Goal: Find specific page/section: Find specific page/section

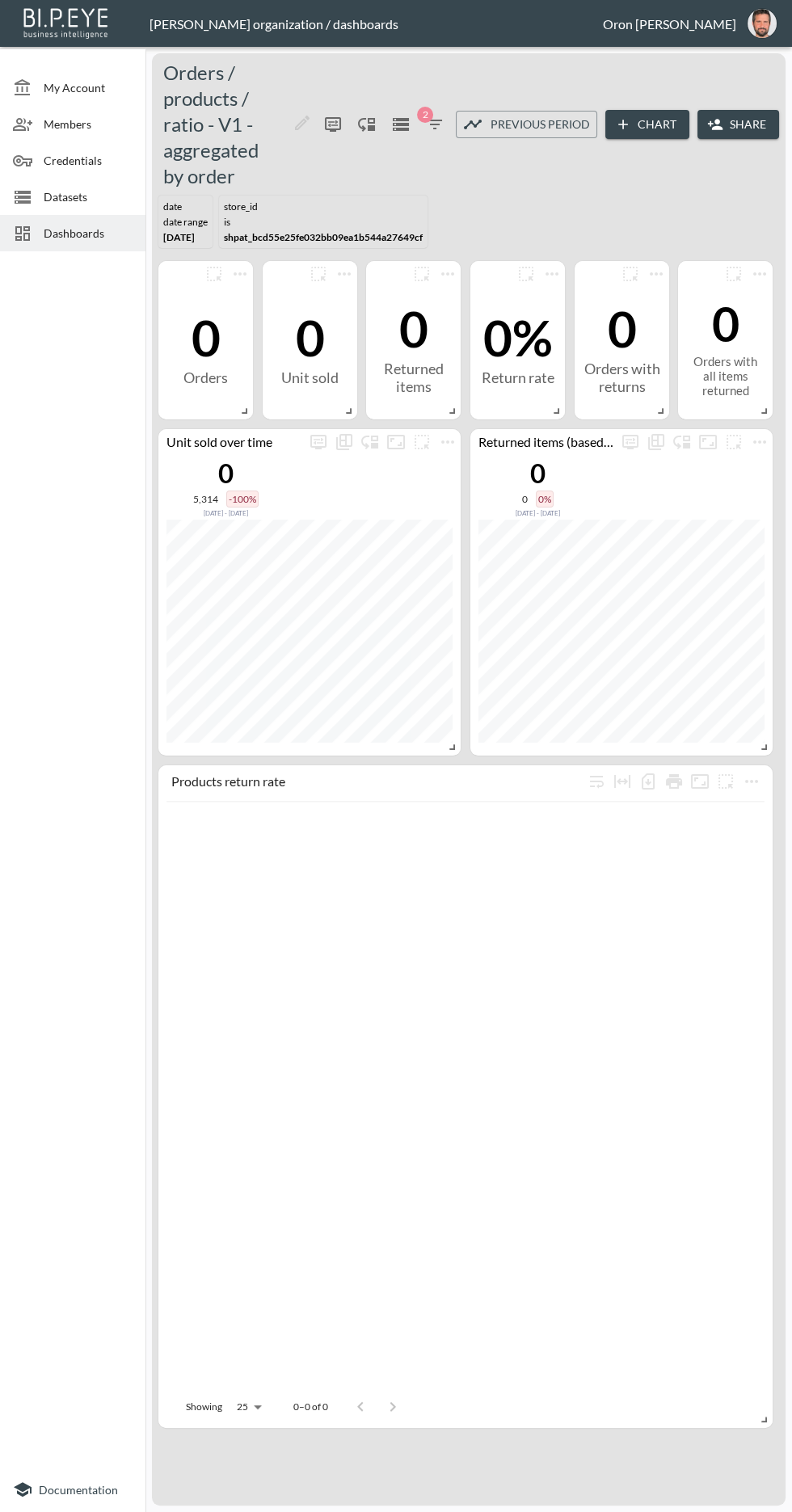
click at [60, 233] on span "Dashboards" at bounding box center [87, 233] width 89 height 17
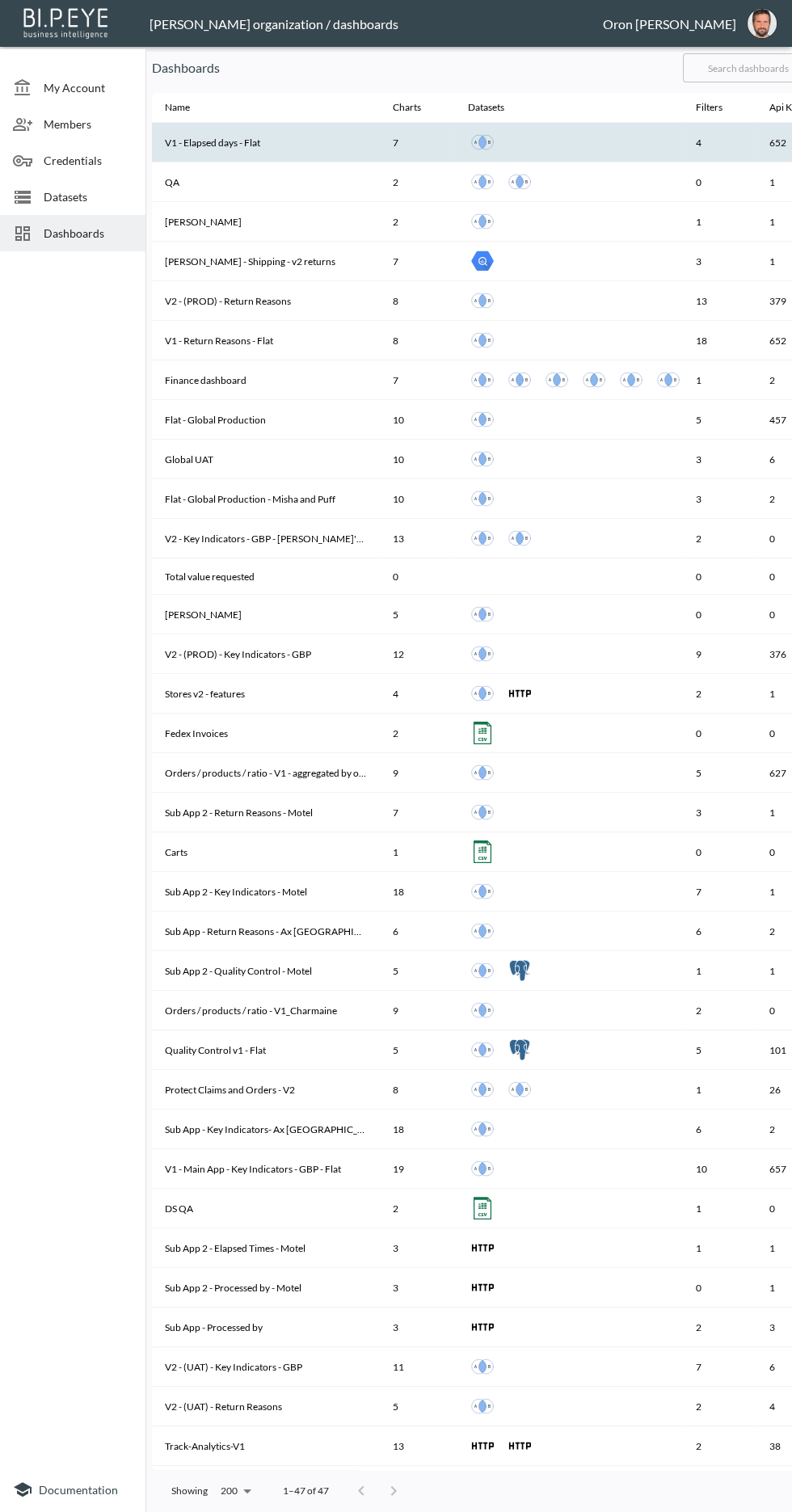
click at [218, 142] on th "V1 - Elapsed days - Flat" at bounding box center [266, 143] width 227 height 39
click at [197, 143] on th "V1 - Elapsed days - Flat" at bounding box center [266, 143] width 227 height 39
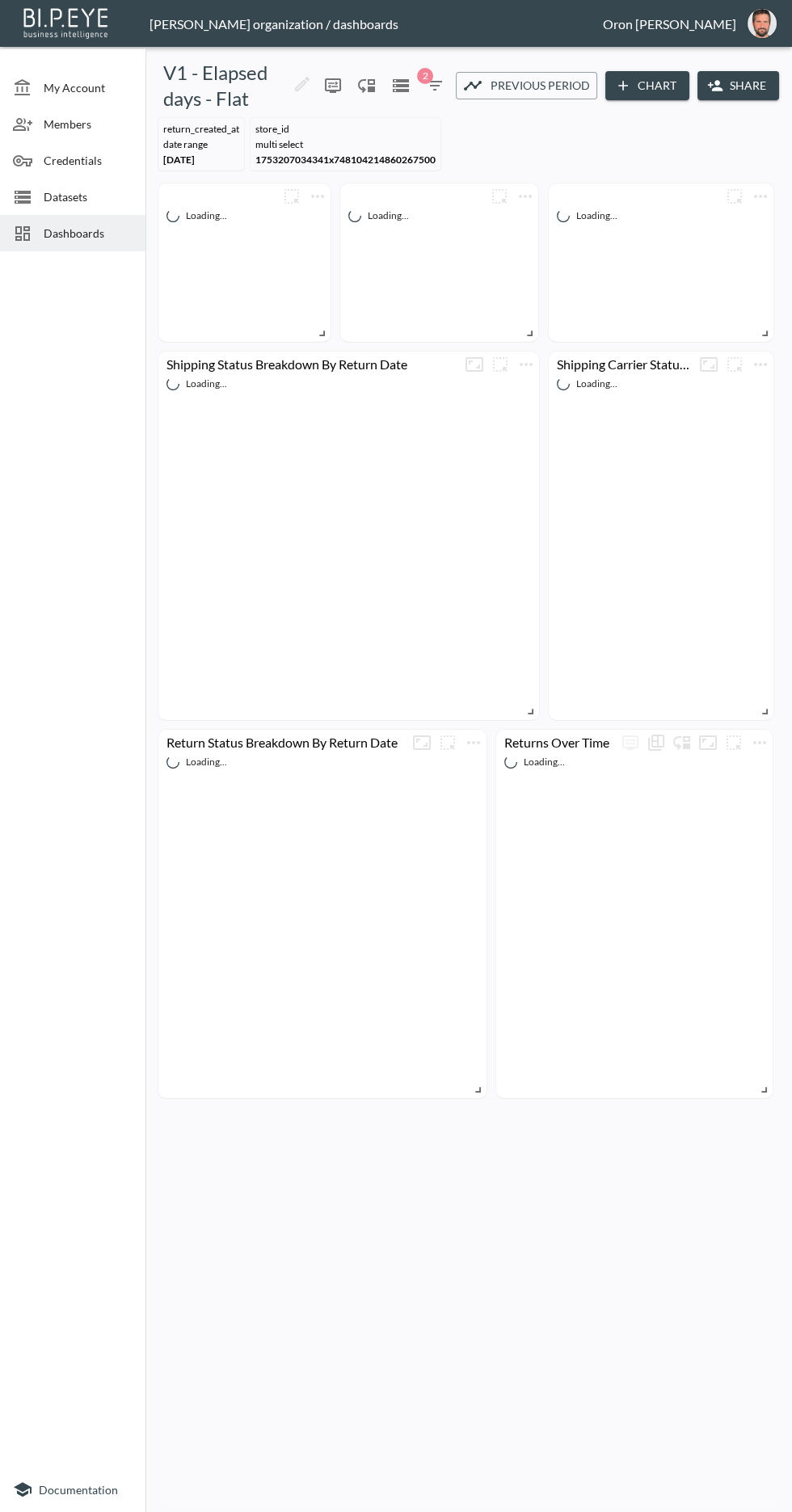
click at [747, 85] on button "Share" at bounding box center [738, 86] width 82 height 30
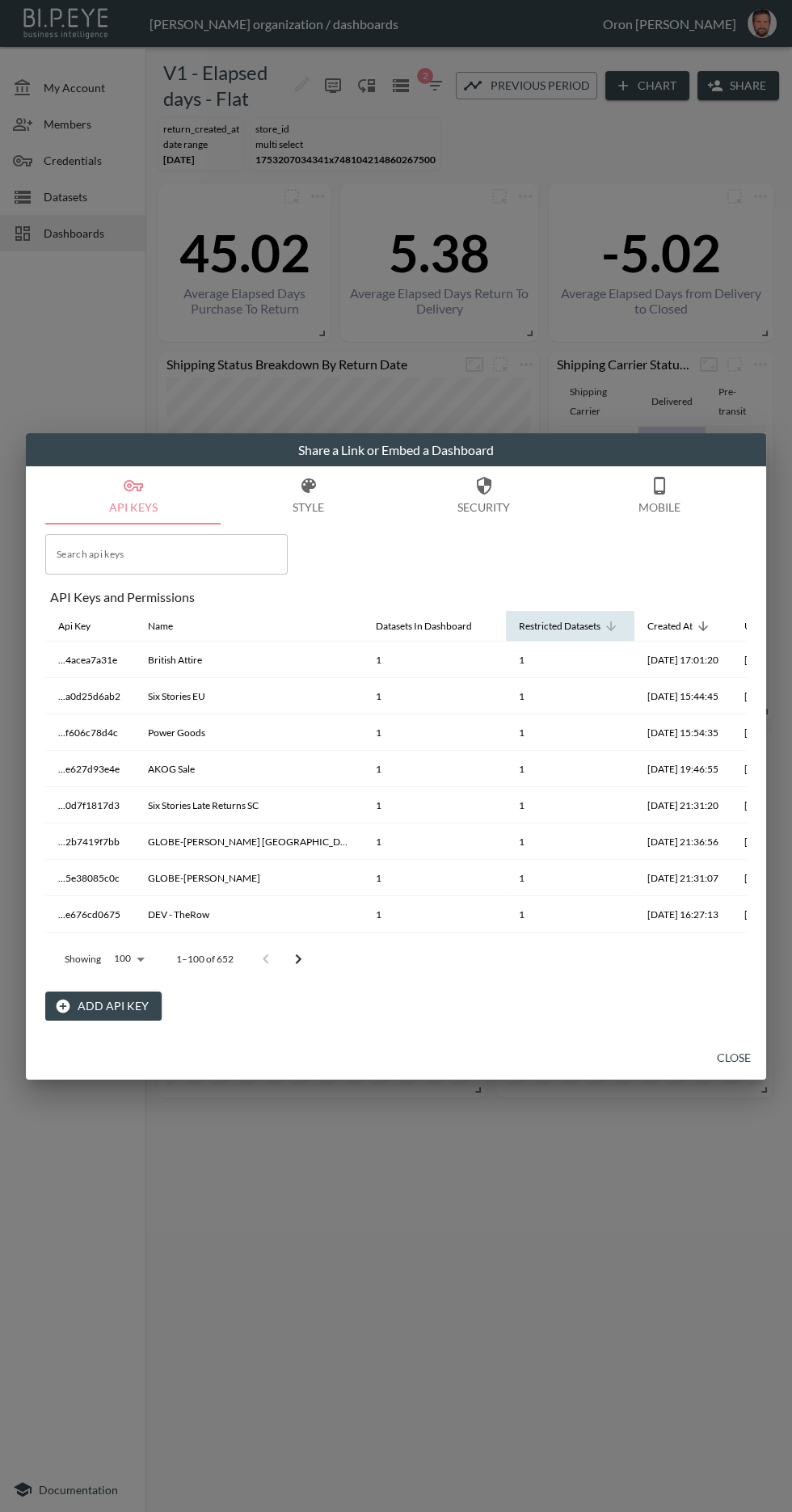
click at [519, 626] on div "Restricted Datasets" at bounding box center [559, 626] width 82 height 20
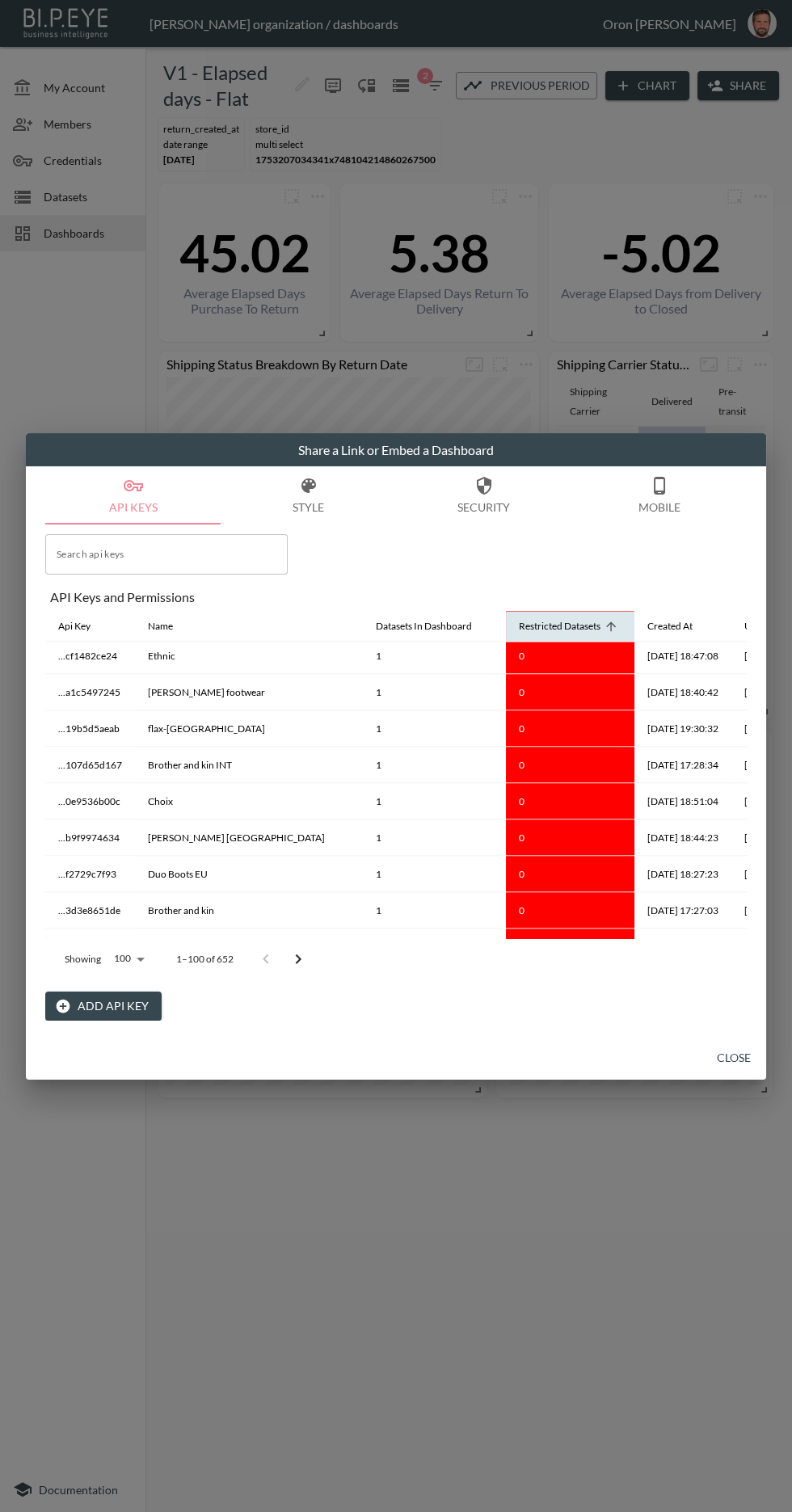
scroll to position [3325, 0]
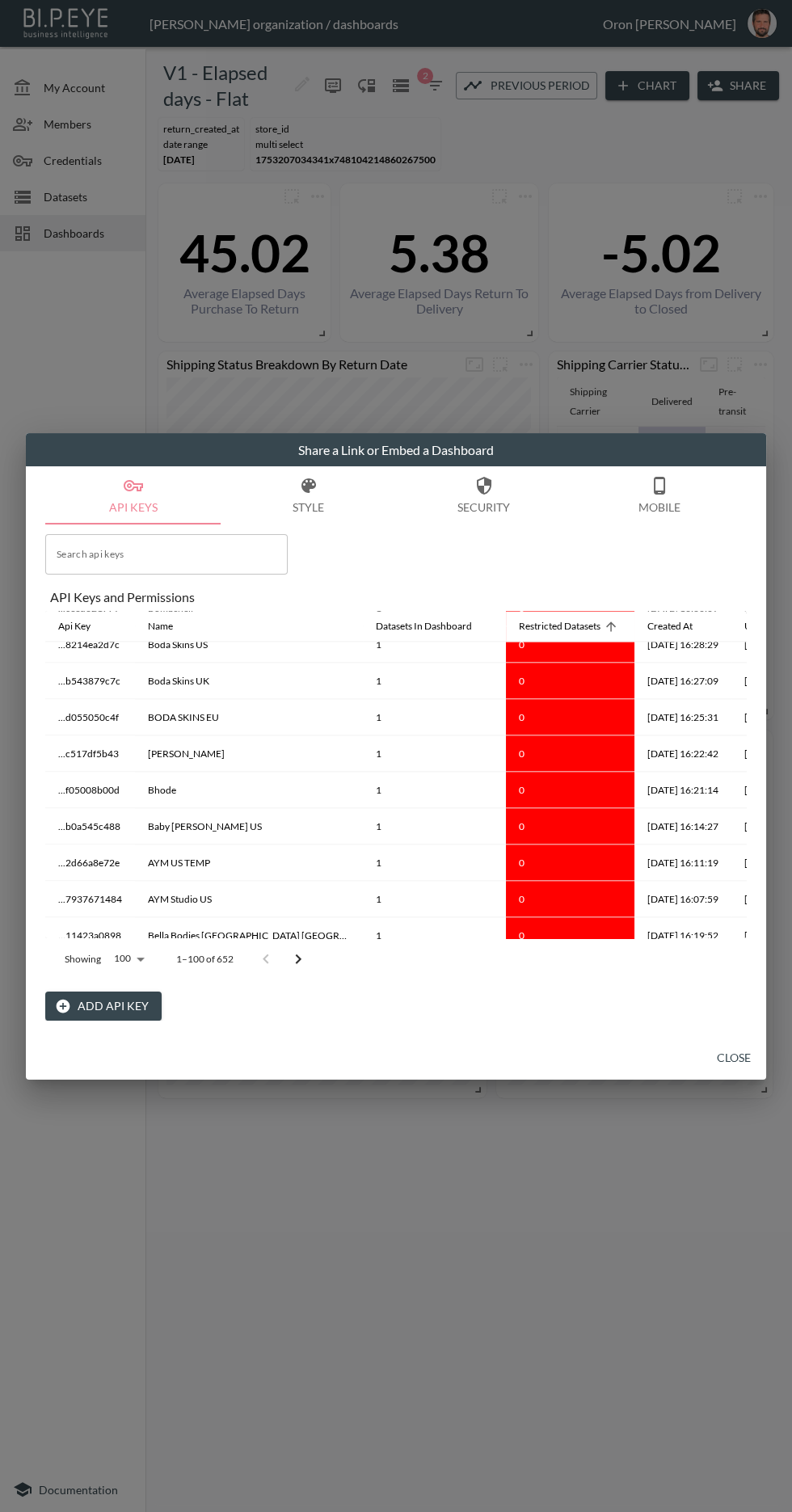
click at [122, 958] on body "BI.P.EYE, Interactive Analytics Dashboards - app [PERSON_NAME] organization / d…" at bounding box center [396, 756] width 792 height 1512
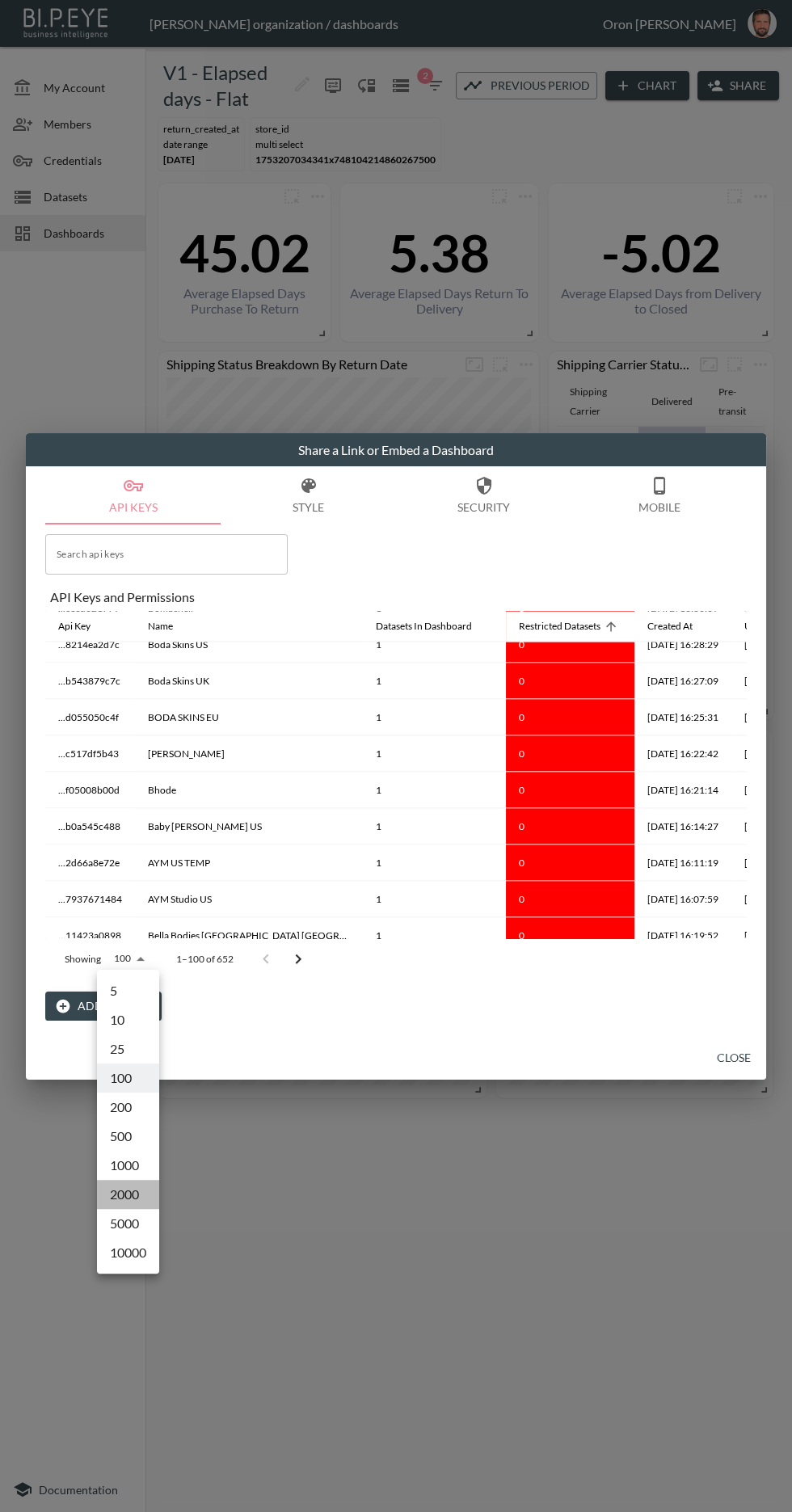
click at [153, 1189] on li "2000" at bounding box center [128, 1193] width 62 height 29
type input "2000"
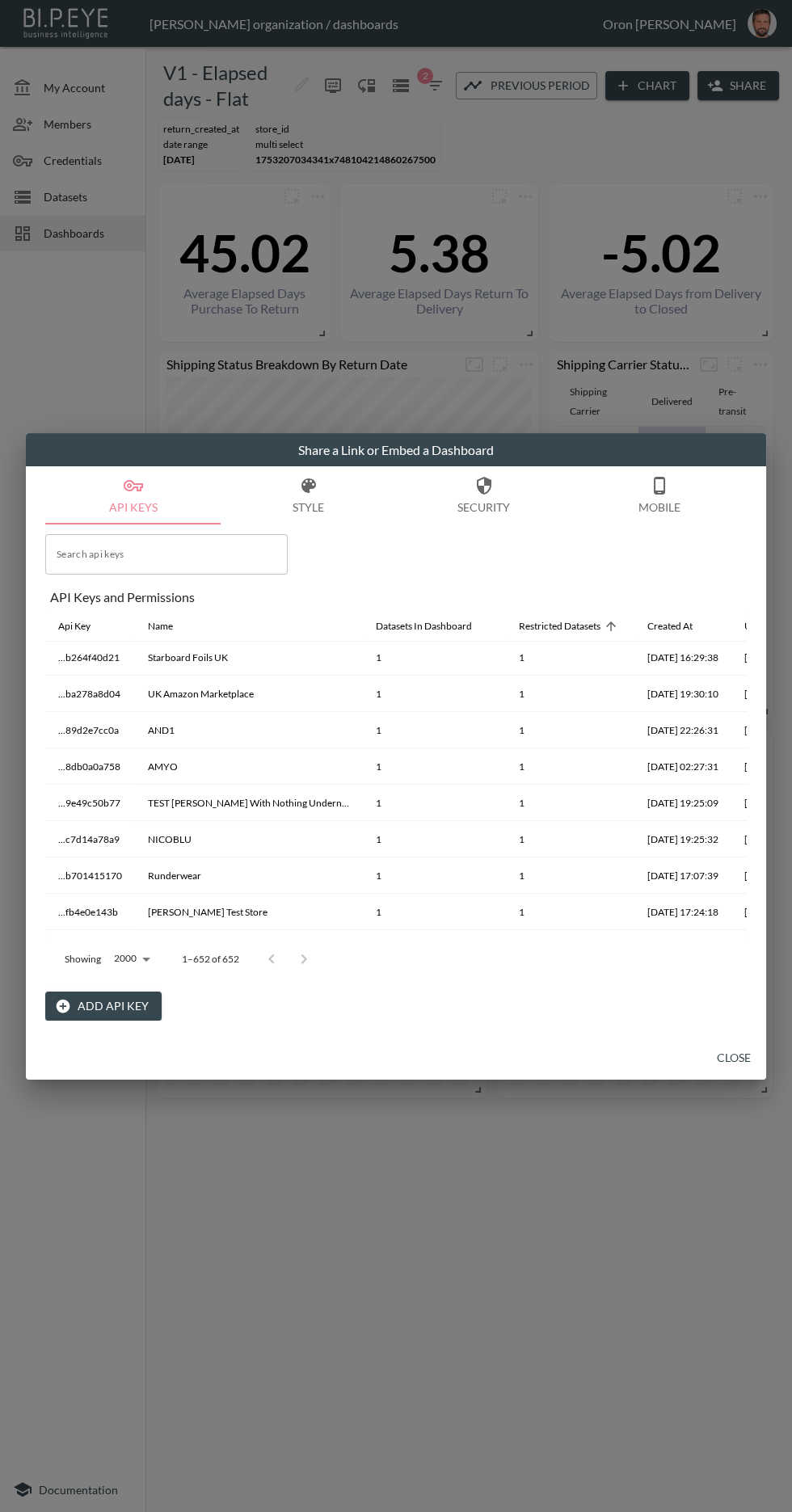
scroll to position [9834, 0]
